Goal: Task Accomplishment & Management: Complete application form

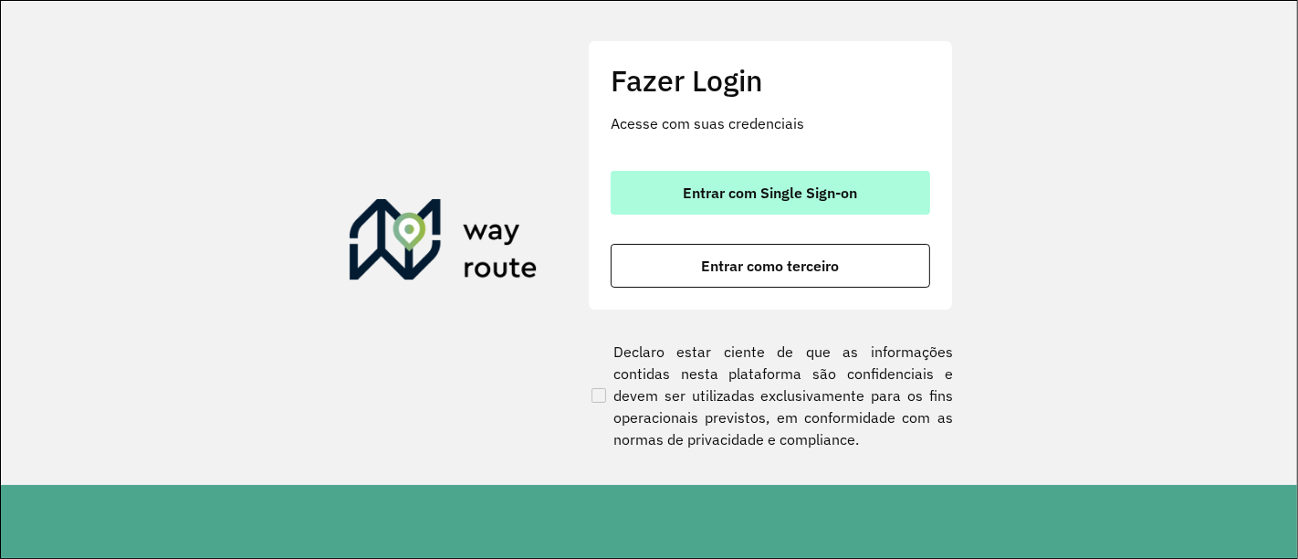
click at [737, 204] on button "Entrar com Single Sign-on" at bounding box center [770, 193] width 319 height 44
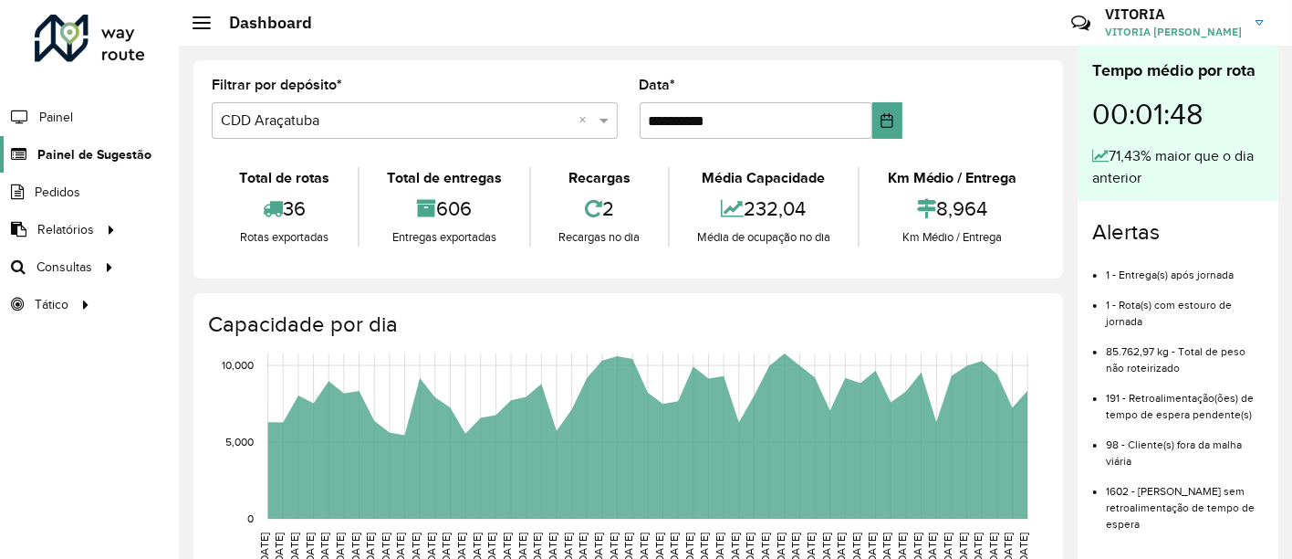
click at [78, 152] on span "Painel de Sugestão" at bounding box center [94, 154] width 114 height 19
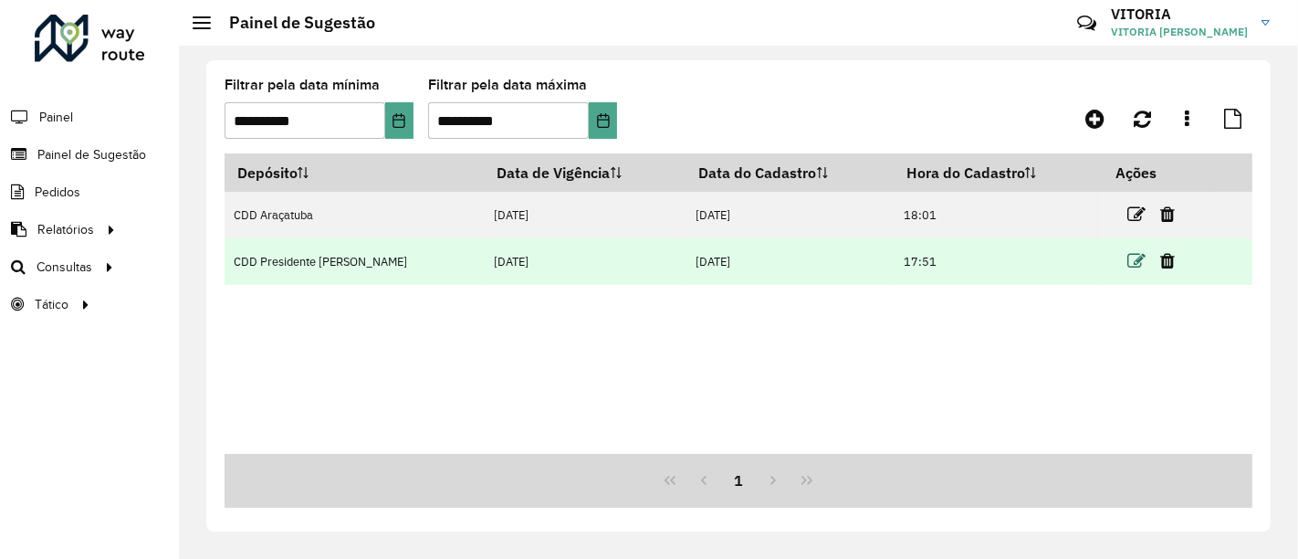
click at [1134, 258] on icon at bounding box center [1136, 261] width 18 height 18
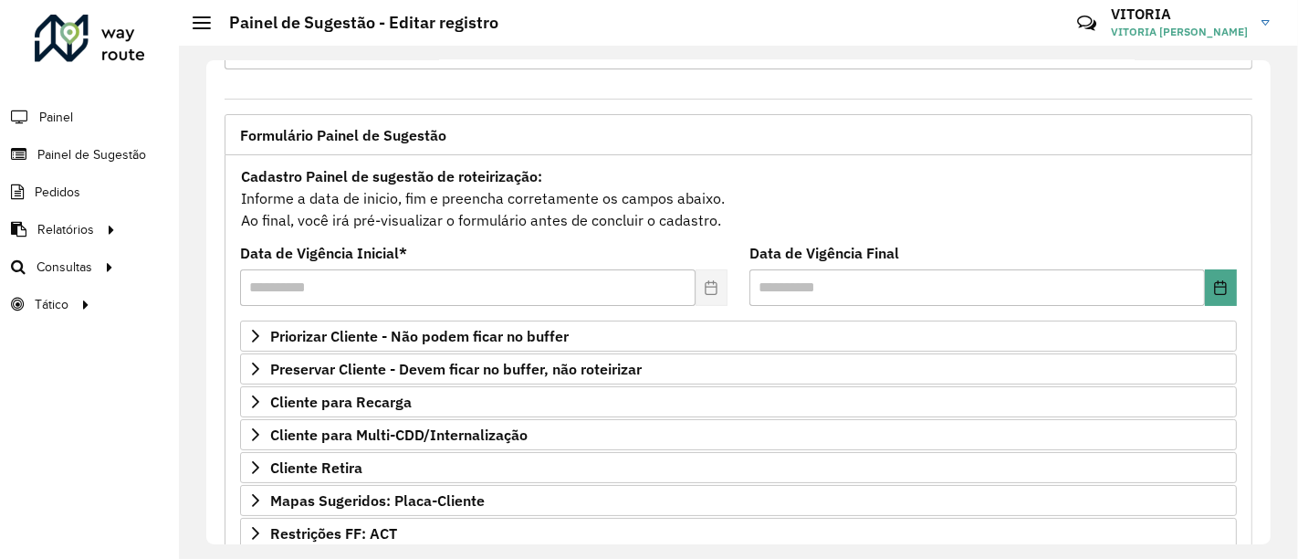
scroll to position [203, 0]
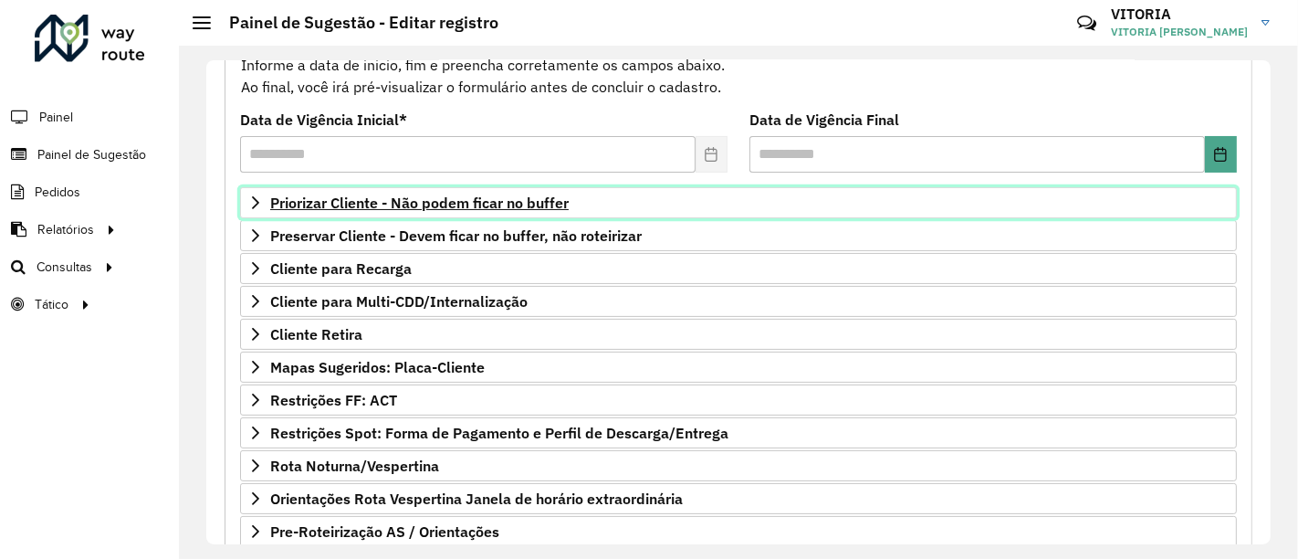
click at [509, 202] on span "Priorizar Cliente - Não podem ficar no buffer" at bounding box center [419, 202] width 298 height 15
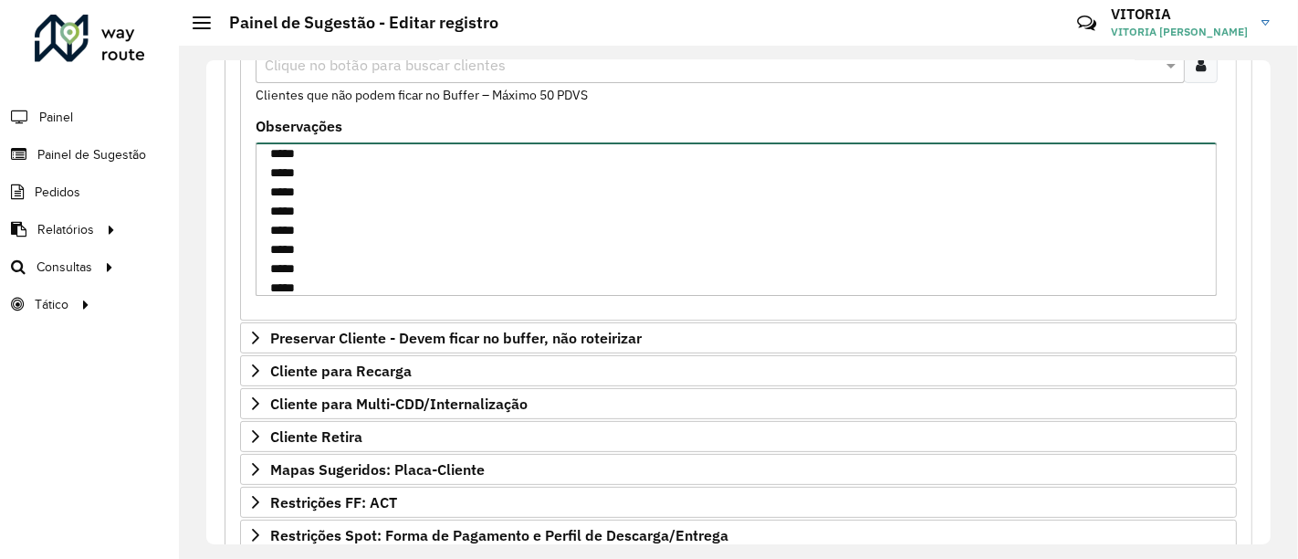
scroll to position [1437, 0]
drag, startPoint x: 270, startPoint y: 157, endPoint x: 340, endPoint y: 315, distance: 172.5
click at [340, 315] on div "Clientes Clique no botão para buscar clientes Clientes que não podem ficar no B…" at bounding box center [738, 168] width 997 height 305
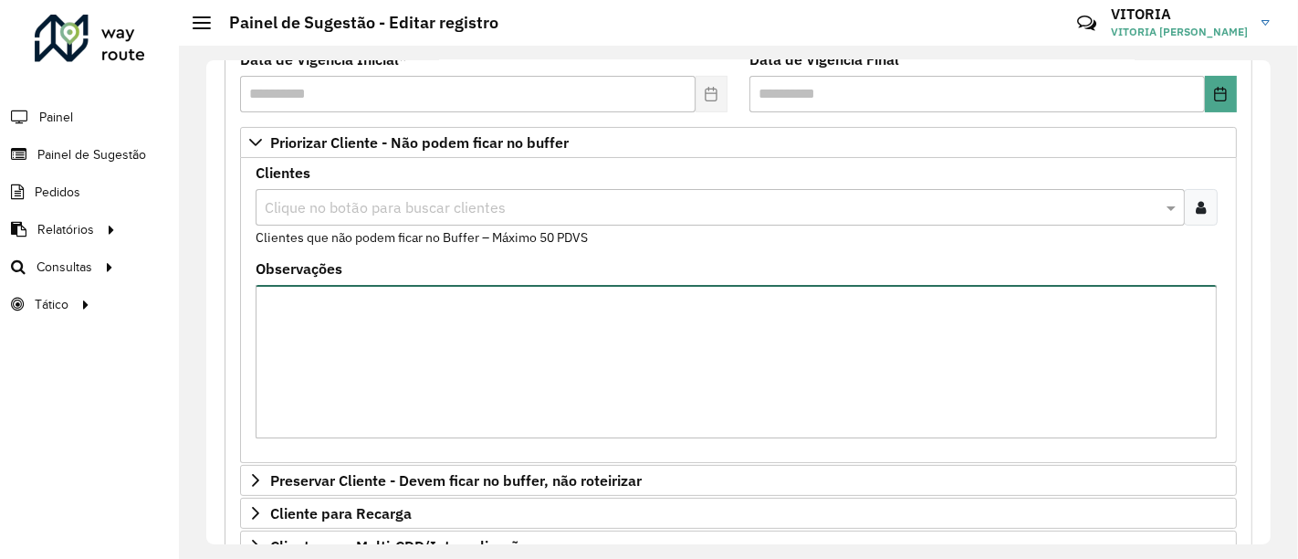
scroll to position [203, 0]
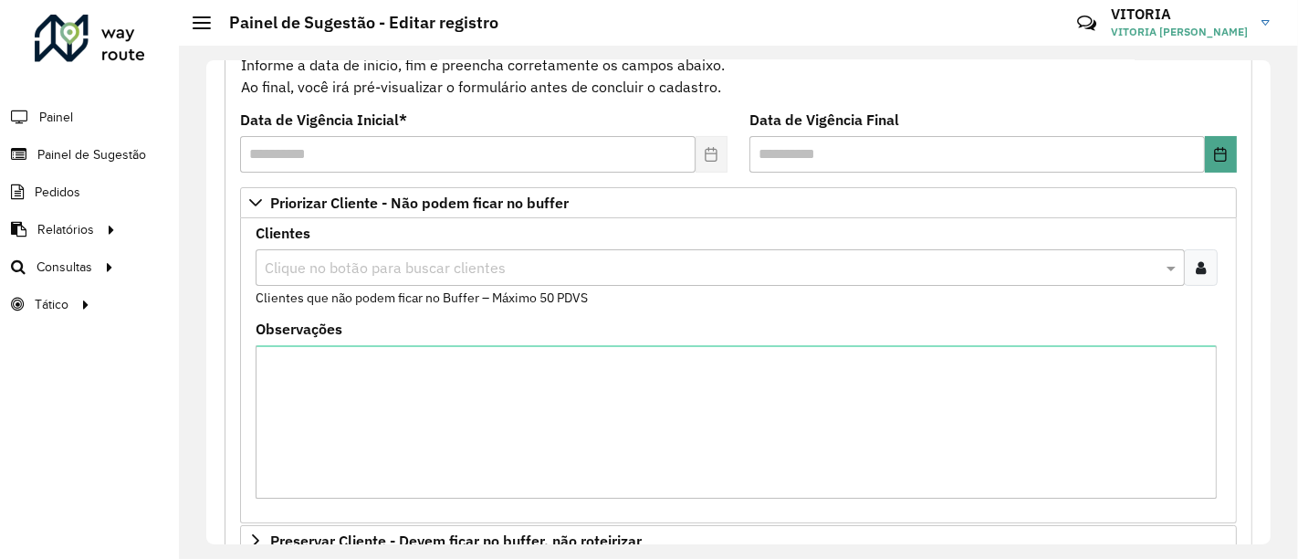
click at [1202, 266] on div at bounding box center [1201, 267] width 34 height 37
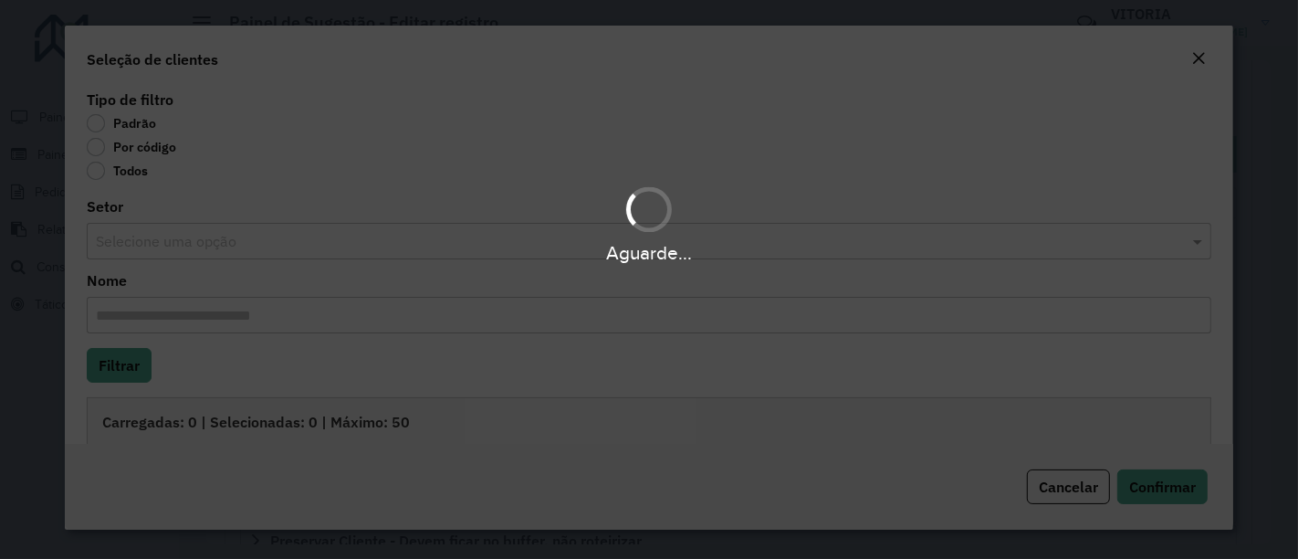
click at [132, 150] on div "Aguarde..." at bounding box center [649, 279] width 1298 height 559
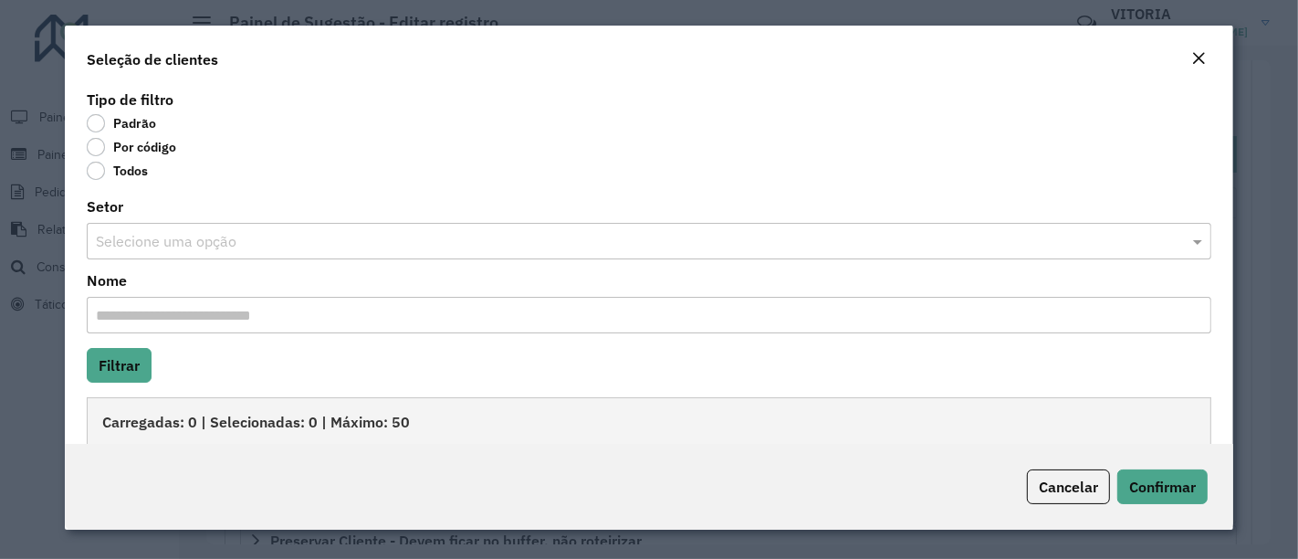
click at [95, 147] on label "Por código" at bounding box center [131, 147] width 89 height 18
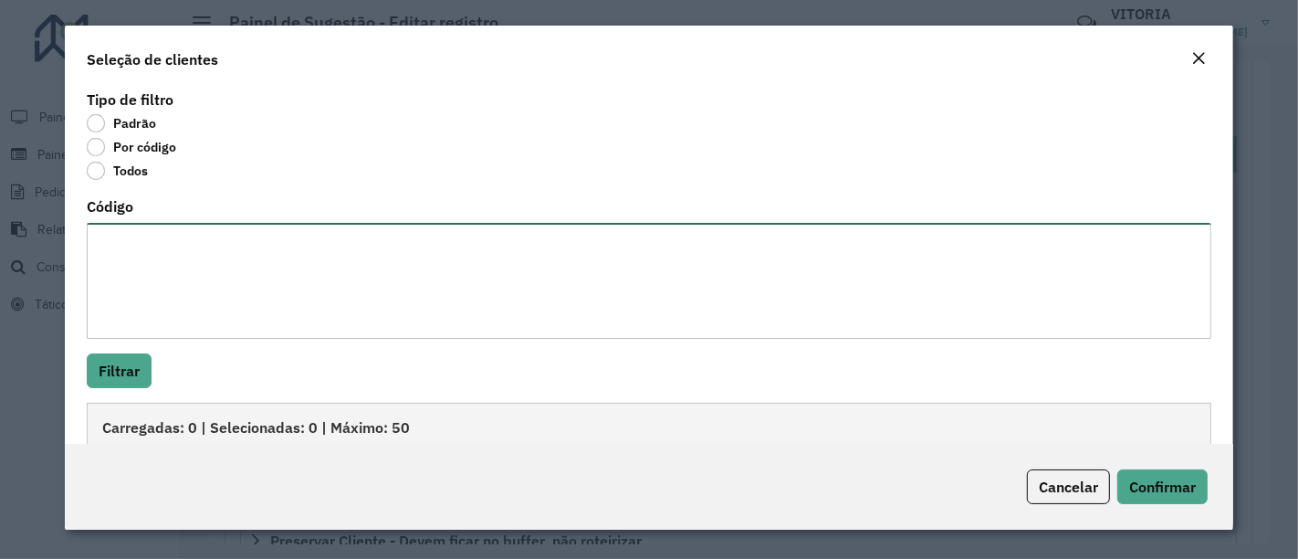
click at [144, 246] on textarea "Código" at bounding box center [649, 281] width 1124 height 116
paste textarea "***** ***** ***** ***** ***** ***** ***** ***** ***** ***** ***** ***** ***** *…"
type textarea "***** ***** ***** ***** ***** ***** ***** ***** ***** ***** ***** ***** ***** *…"
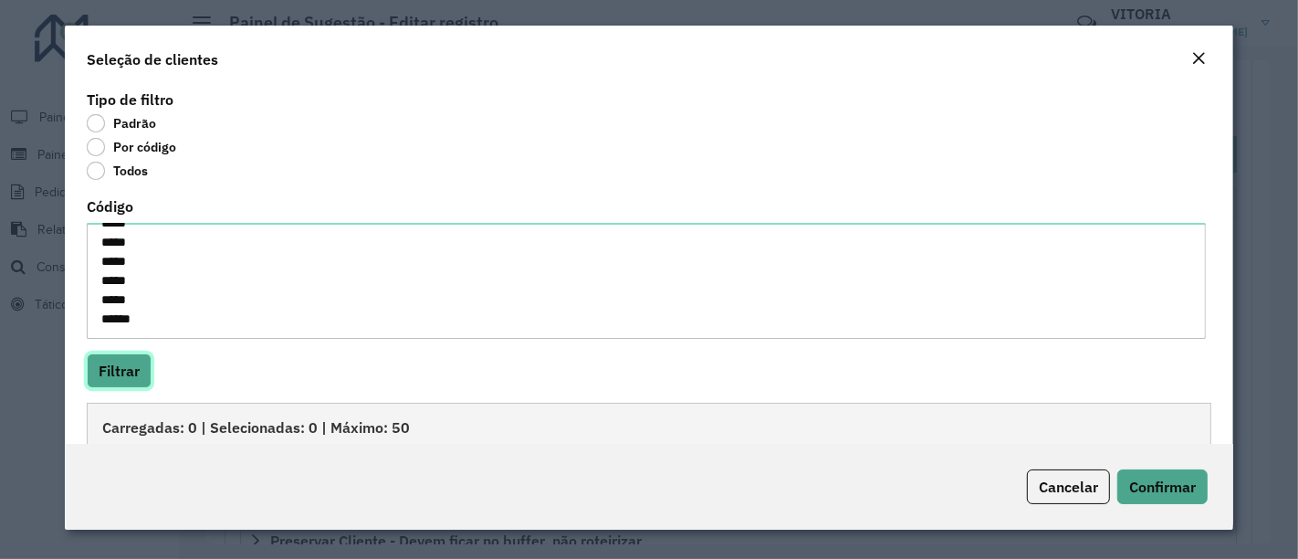
click at [120, 367] on button "Filtrar" at bounding box center [119, 370] width 65 height 35
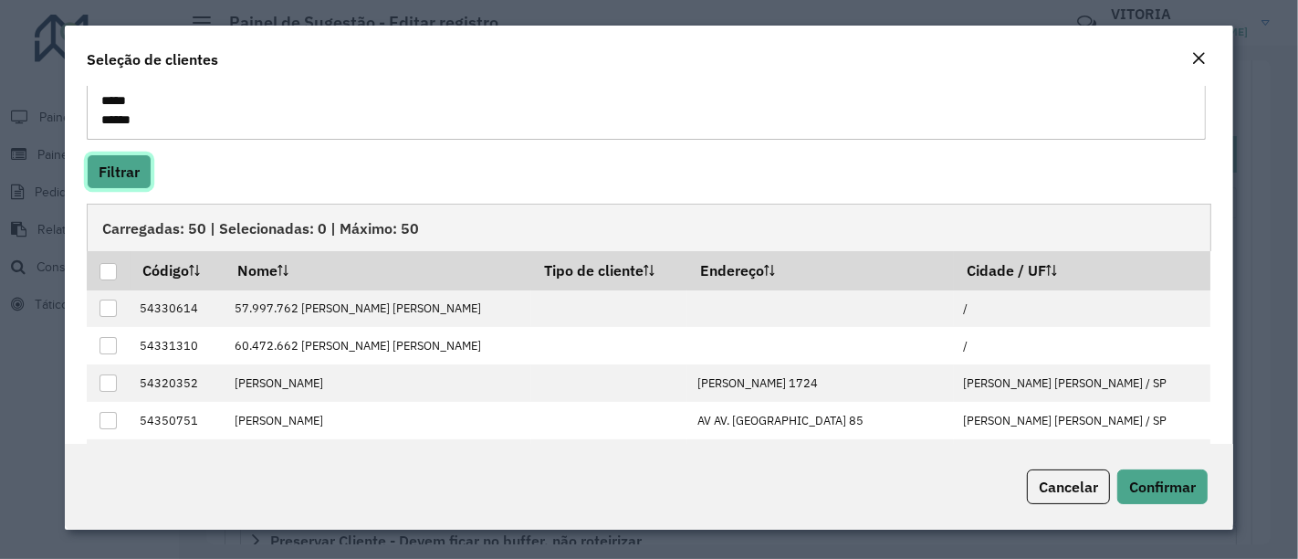
scroll to position [308, 0]
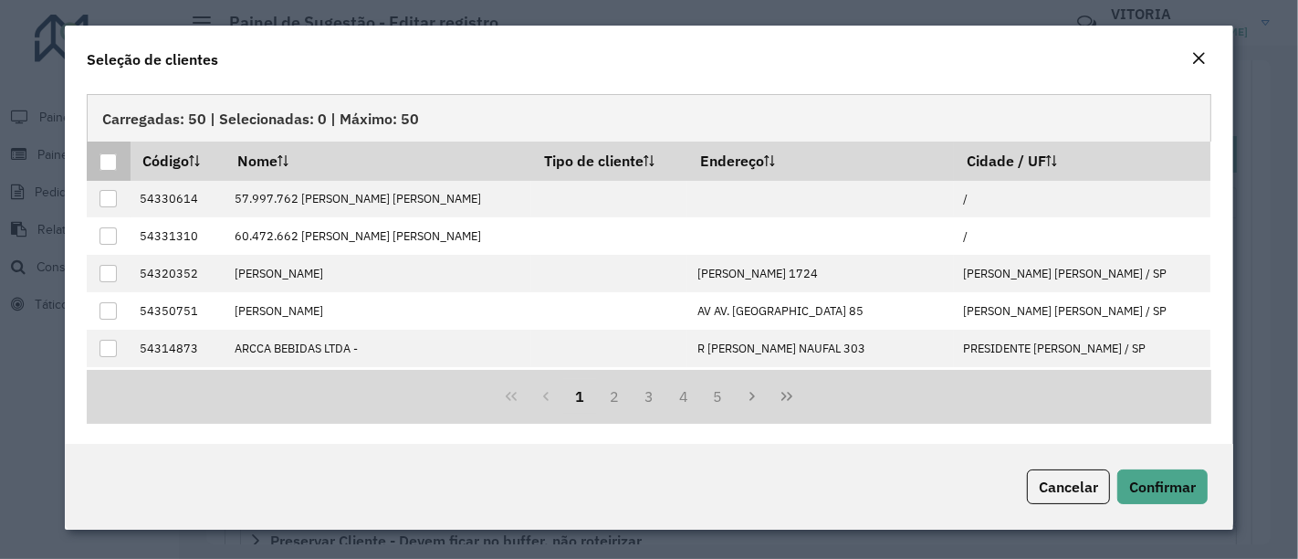
click at [105, 162] on div at bounding box center [107, 161] width 17 height 17
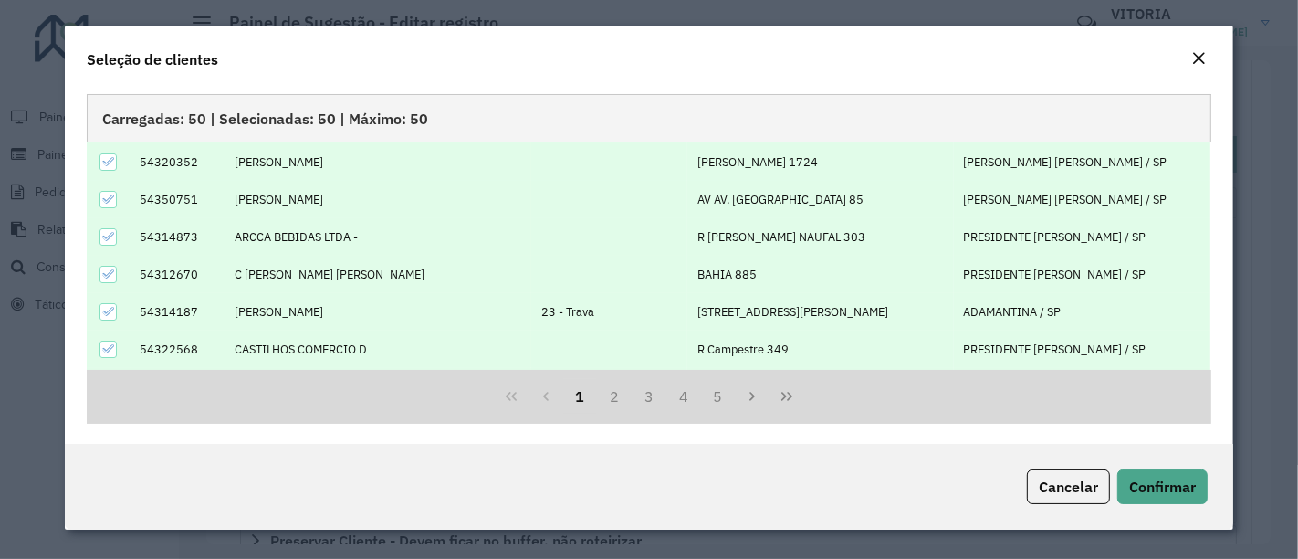
scroll to position [182, 0]
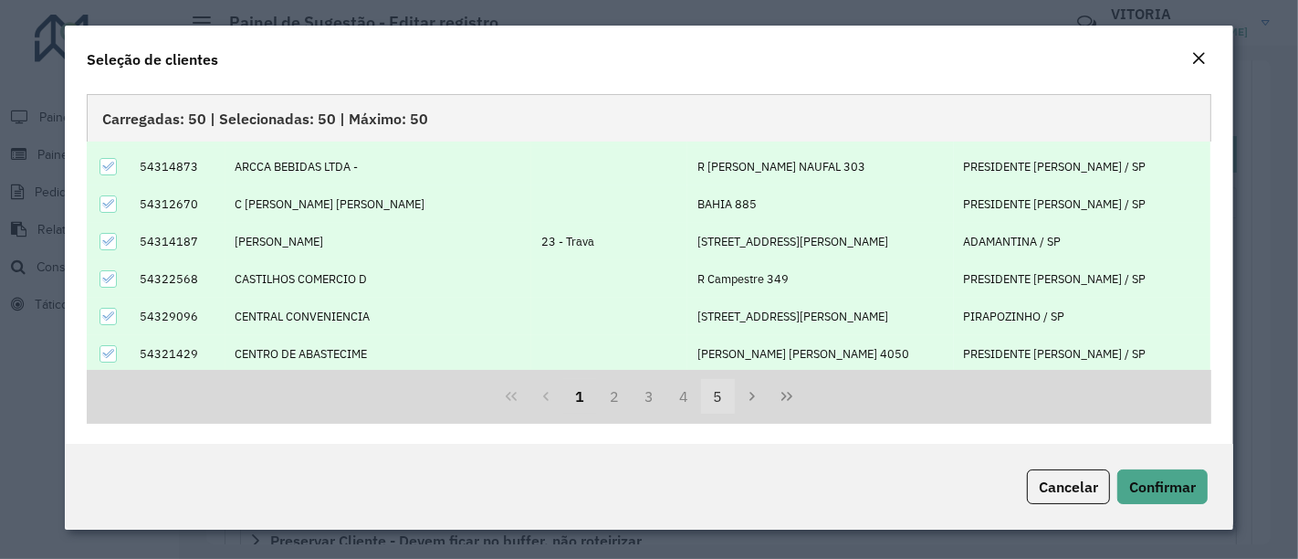
click at [709, 395] on button "5" at bounding box center [718, 396] width 35 height 35
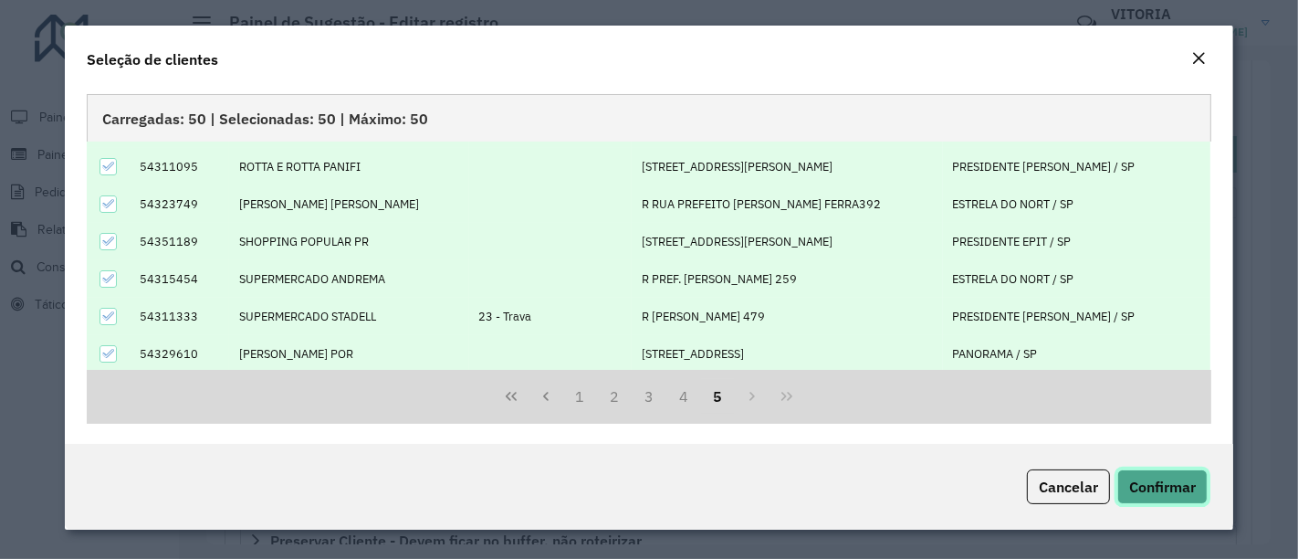
click at [1188, 484] on span "Confirmar" at bounding box center [1162, 486] width 67 height 18
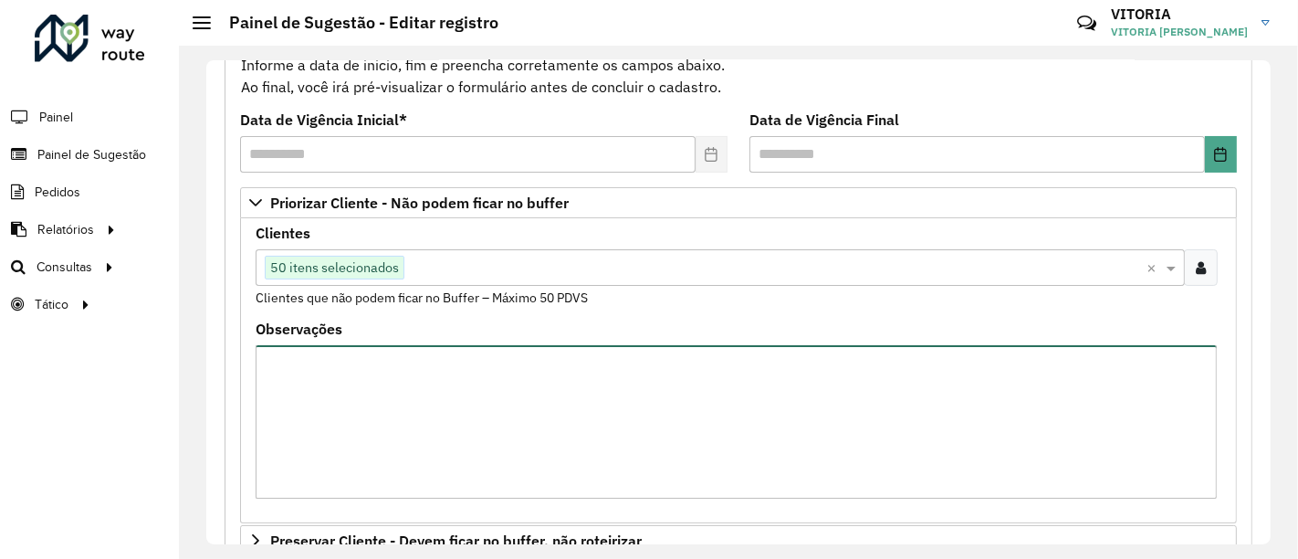
click at [299, 361] on textarea "Observações" at bounding box center [736, 422] width 961 height 154
paste textarea "***** ***** ***** ***** ***** ***** ***** ***** ***** ***** ***** ***** ***** *…"
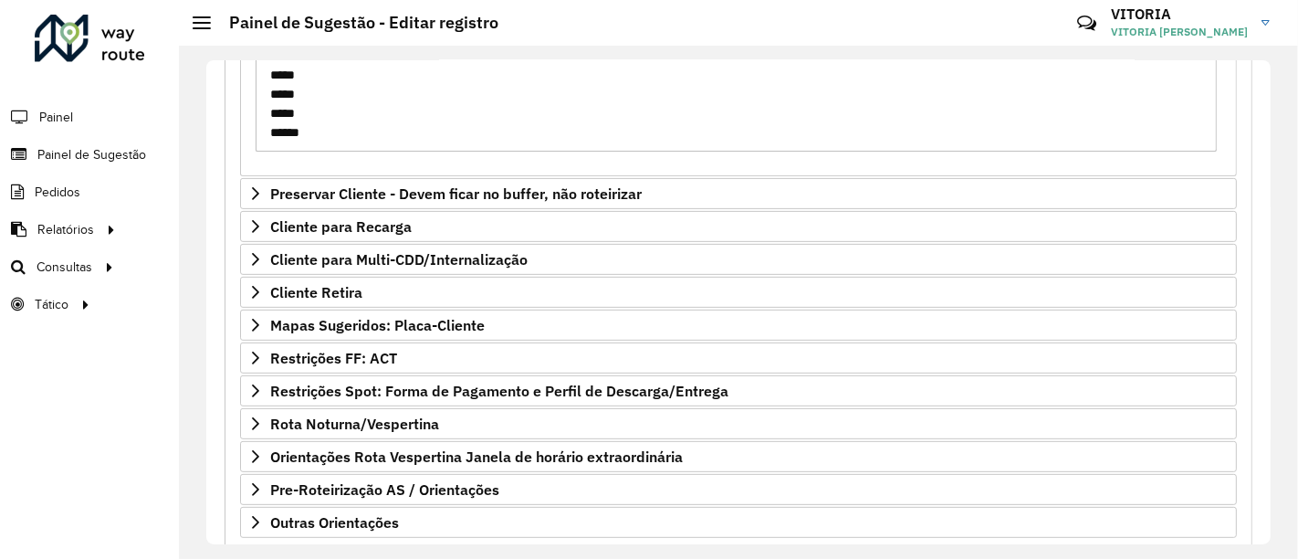
scroll to position [648, 0]
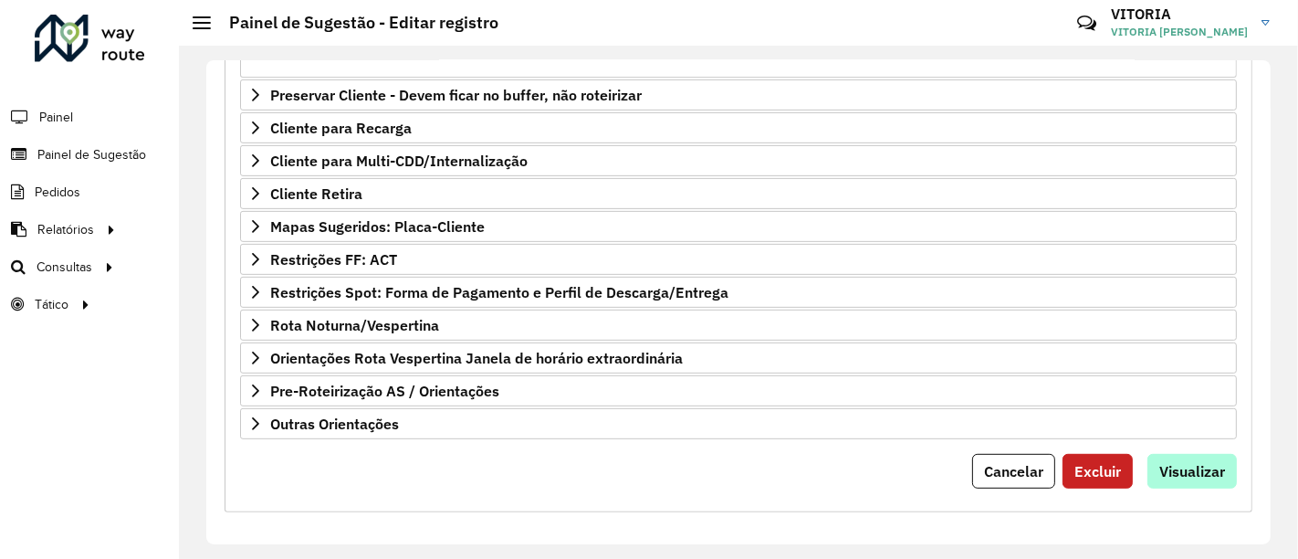
type textarea "***** ***** ***** ***** ***** ***** ***** ***** ***** ***** ***** ***** ***** *…"
click at [1204, 463] on span "Visualizar" at bounding box center [1192, 471] width 66 height 18
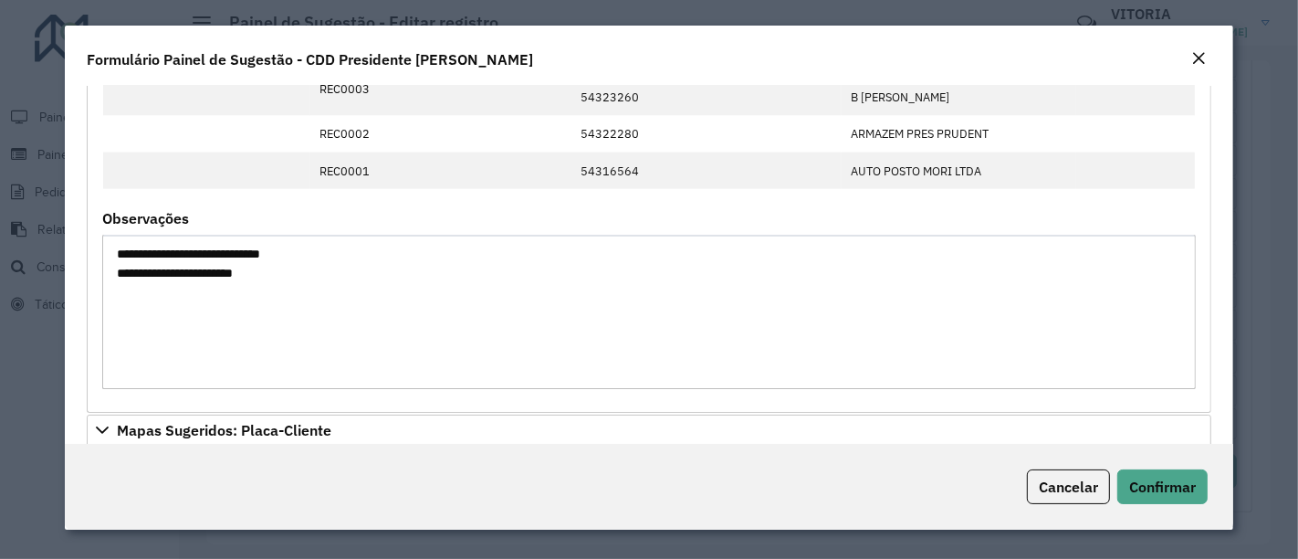
scroll to position [2097, 0]
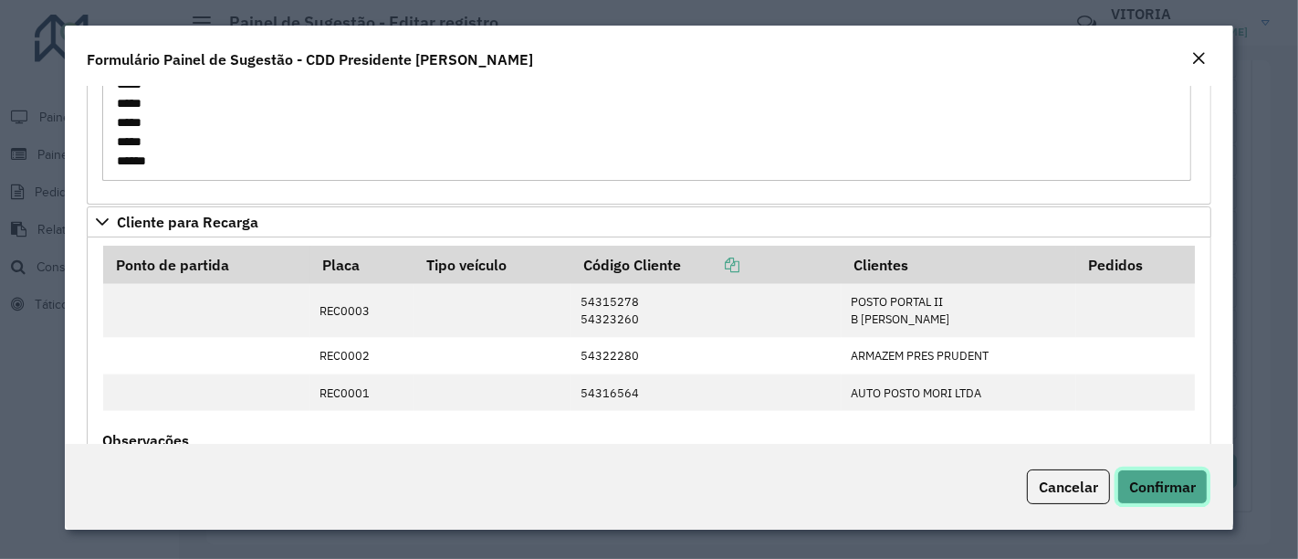
click at [1184, 496] on span "Confirmar" at bounding box center [1162, 486] width 67 height 18
